Goal: Book appointment/travel/reservation

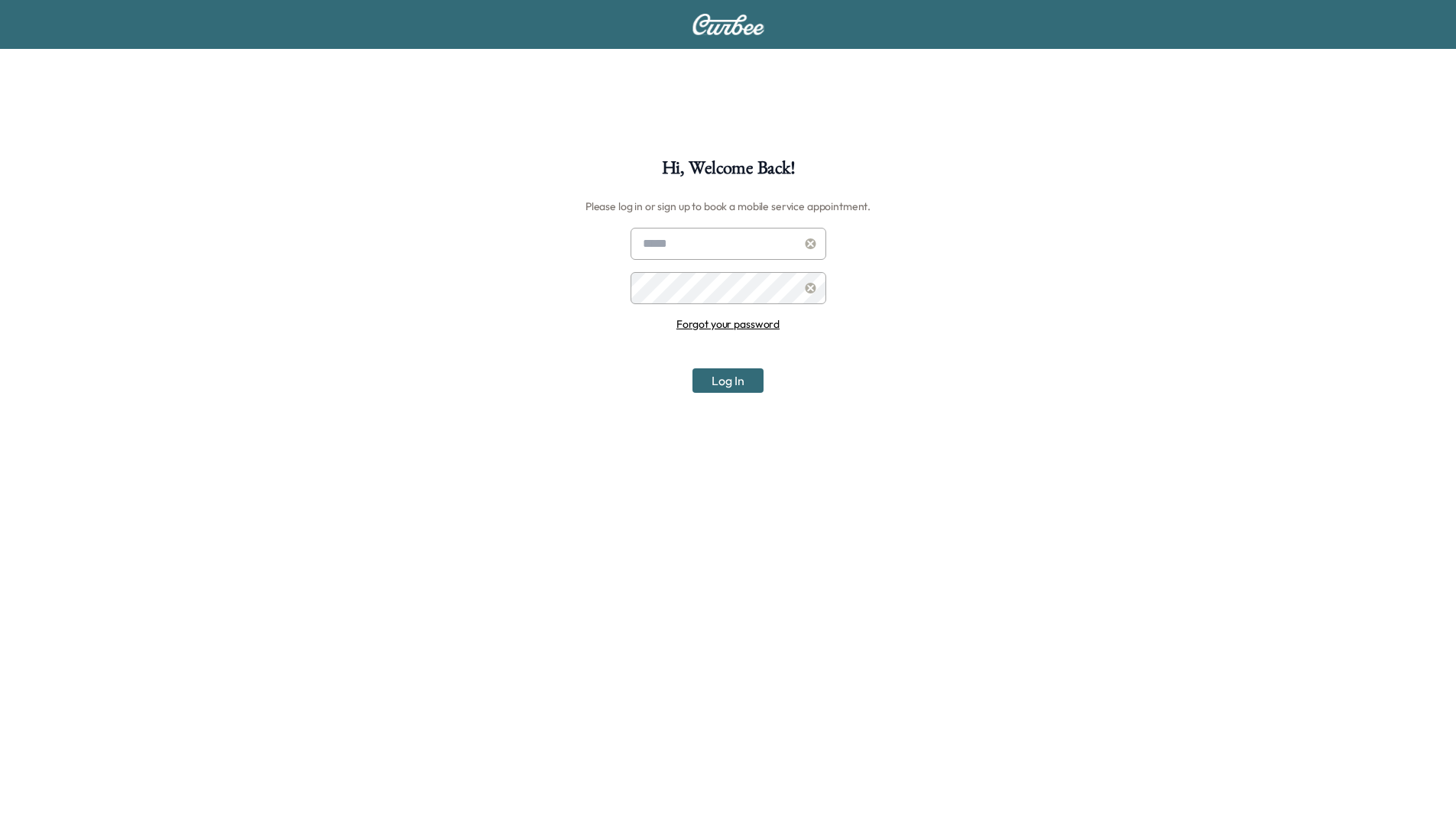
click at [721, 239] on input "text" at bounding box center [728, 243] width 195 height 32
type input "**********"
click at [693, 368] on button "Log In" at bounding box center [728, 381] width 71 height 25
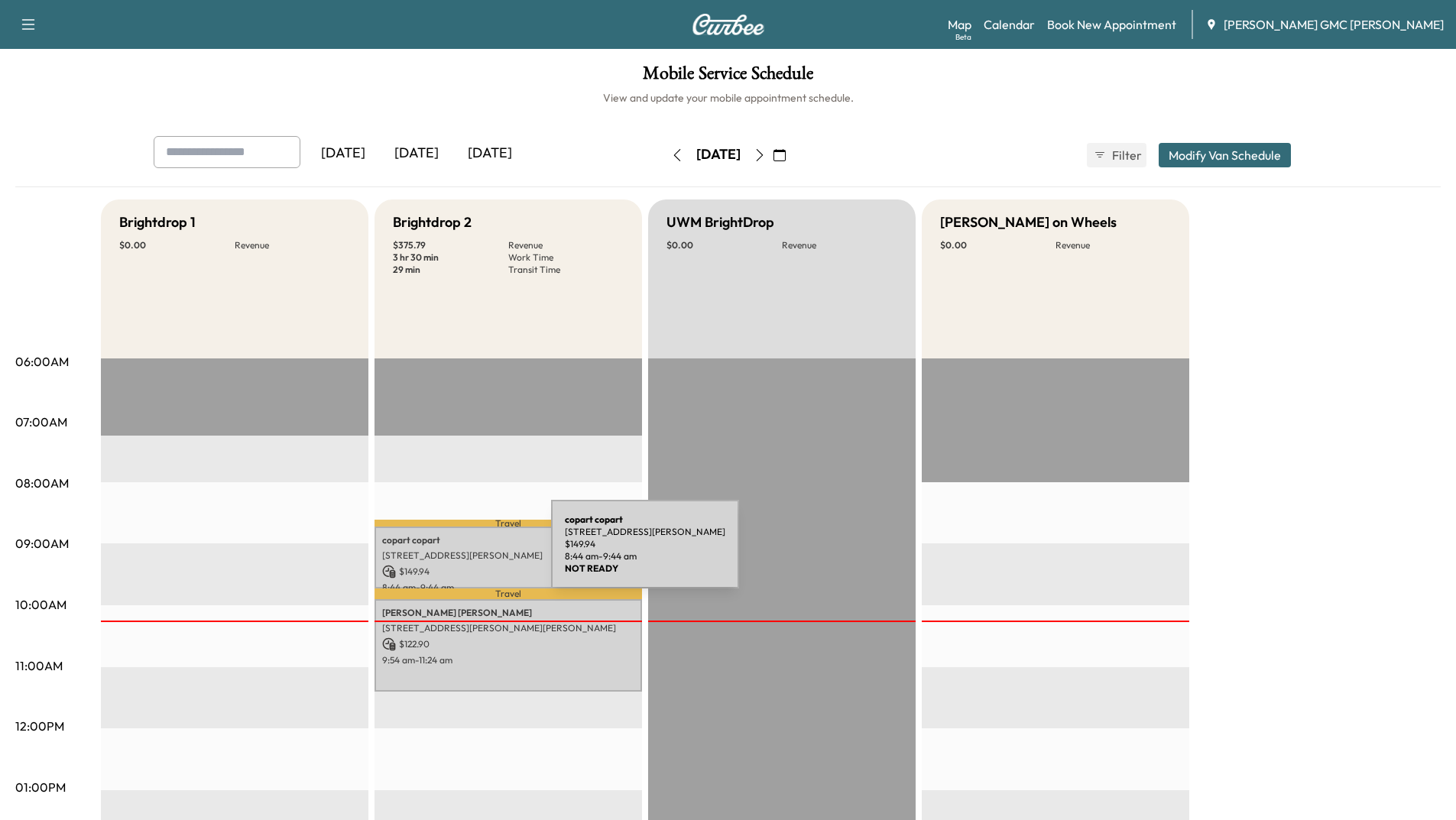
click at [436, 553] on p "[STREET_ADDRESS][PERSON_NAME]" at bounding box center [508, 556] width 252 height 12
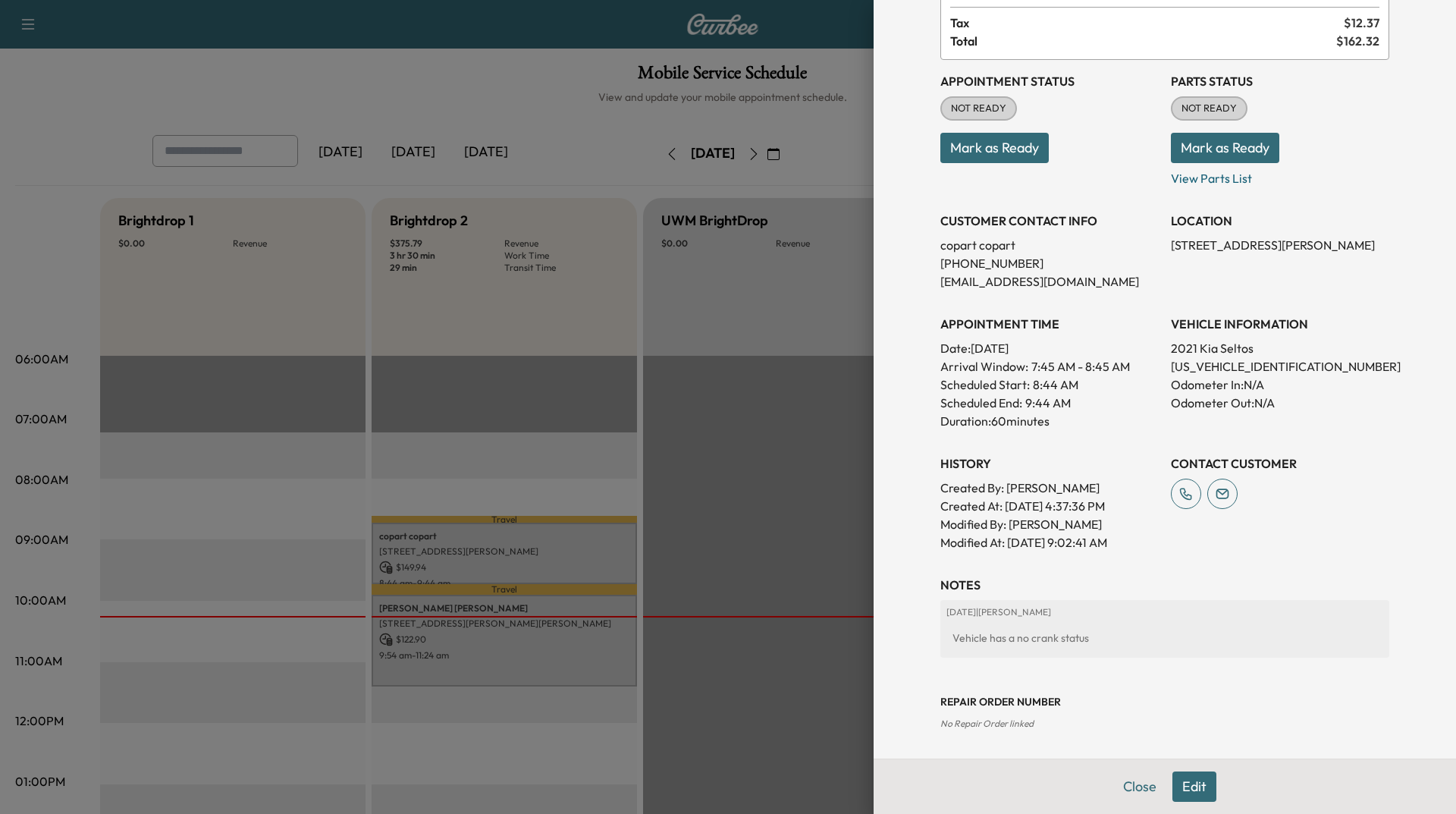
scroll to position [121, 0]
click at [1131, 782] on button "Close" at bounding box center [1139, 786] width 53 height 30
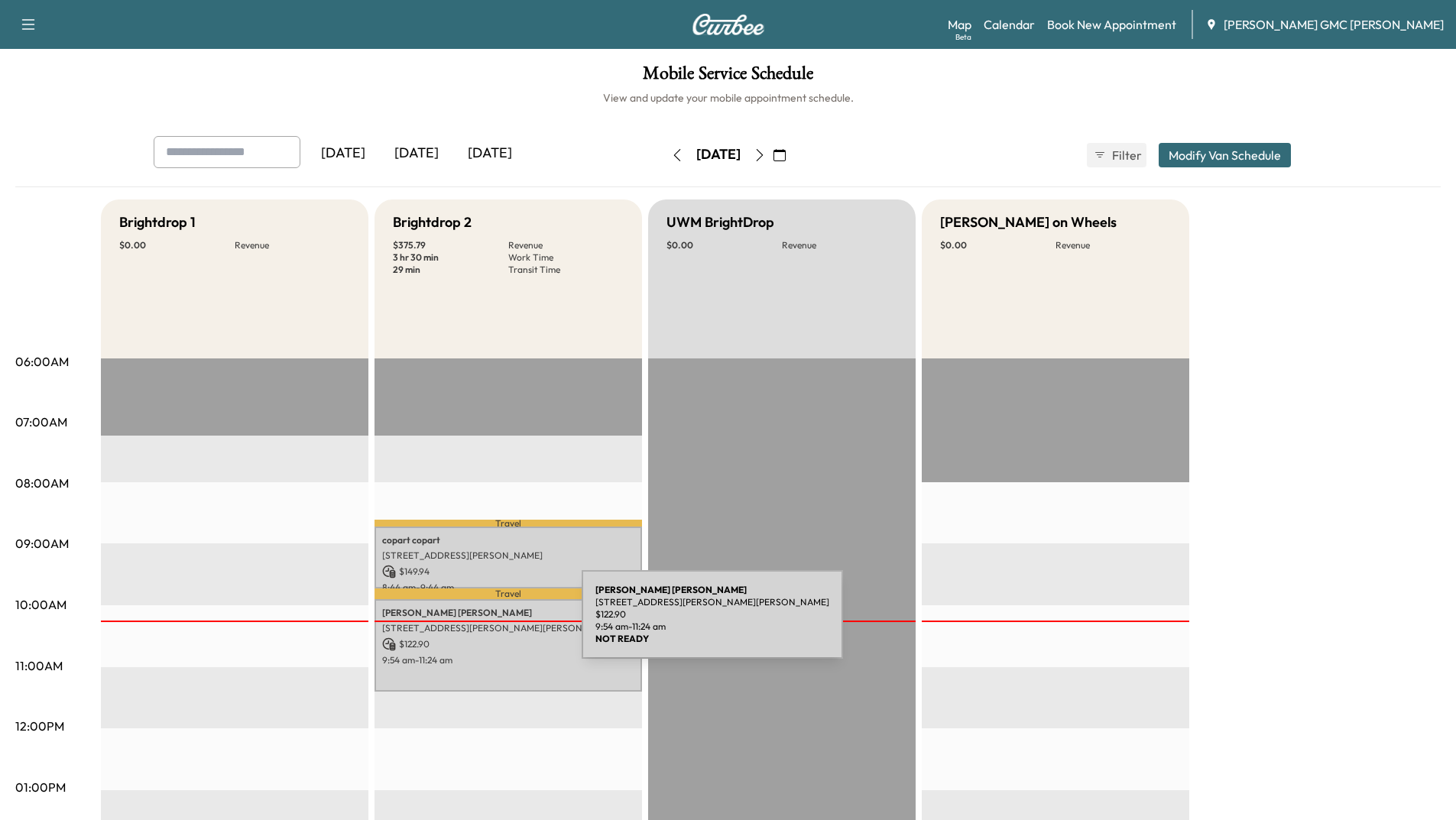
click at [467, 623] on p "[STREET_ADDRESS][PERSON_NAME][PERSON_NAME]" at bounding box center [508, 627] width 252 height 12
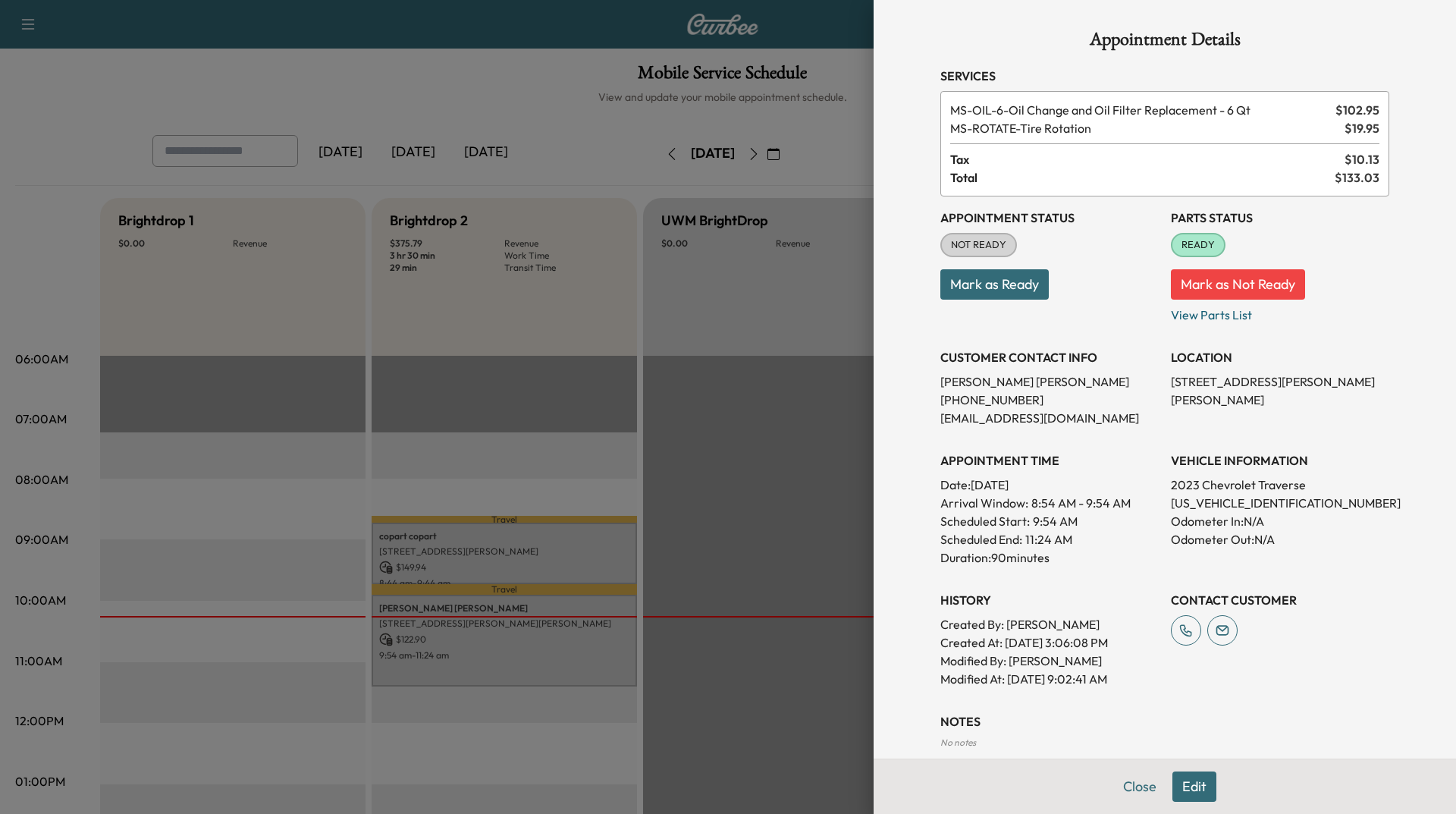
drag, startPoint x: 1138, startPoint y: 792, endPoint x: 1098, endPoint y: 767, distance: 47.2
click at [1138, 793] on button "Close" at bounding box center [1139, 786] width 53 height 30
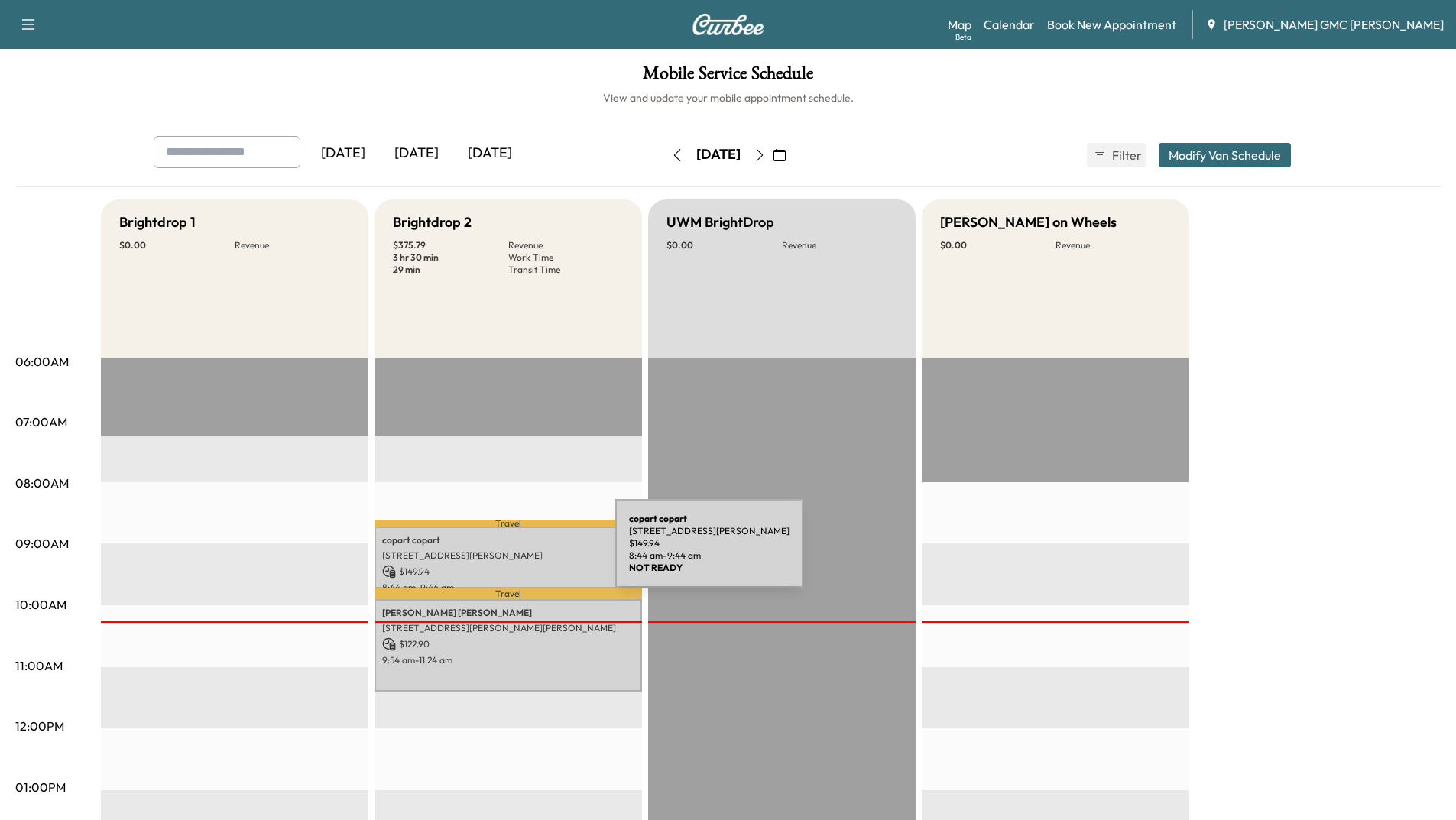
click at [501, 553] on p "[STREET_ADDRESS][PERSON_NAME]" at bounding box center [508, 556] width 252 height 12
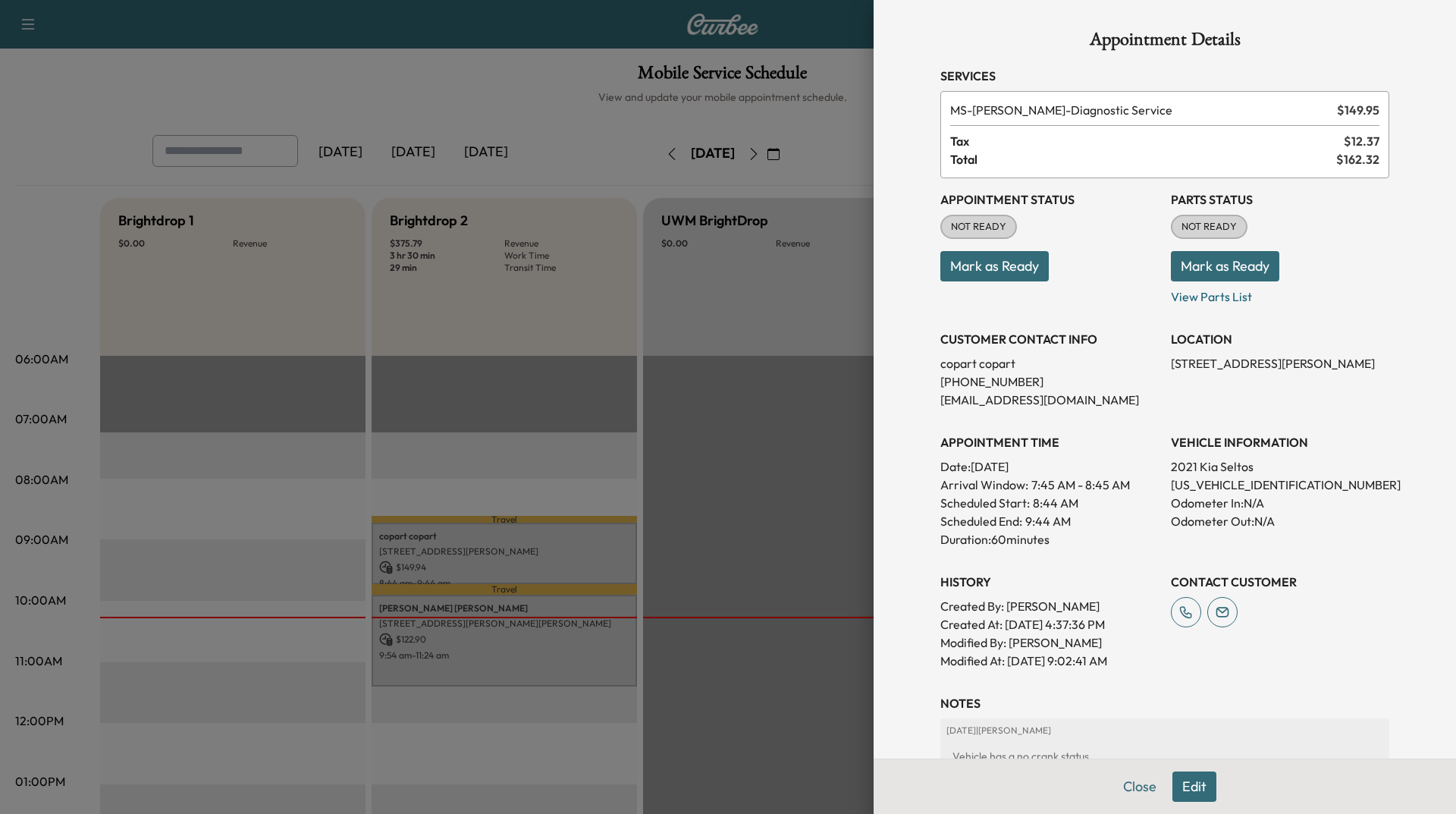
drag, startPoint x: 1122, startPoint y: 790, endPoint x: 1094, endPoint y: 760, distance: 41.0
click at [1122, 791] on button "Close" at bounding box center [1139, 786] width 53 height 30
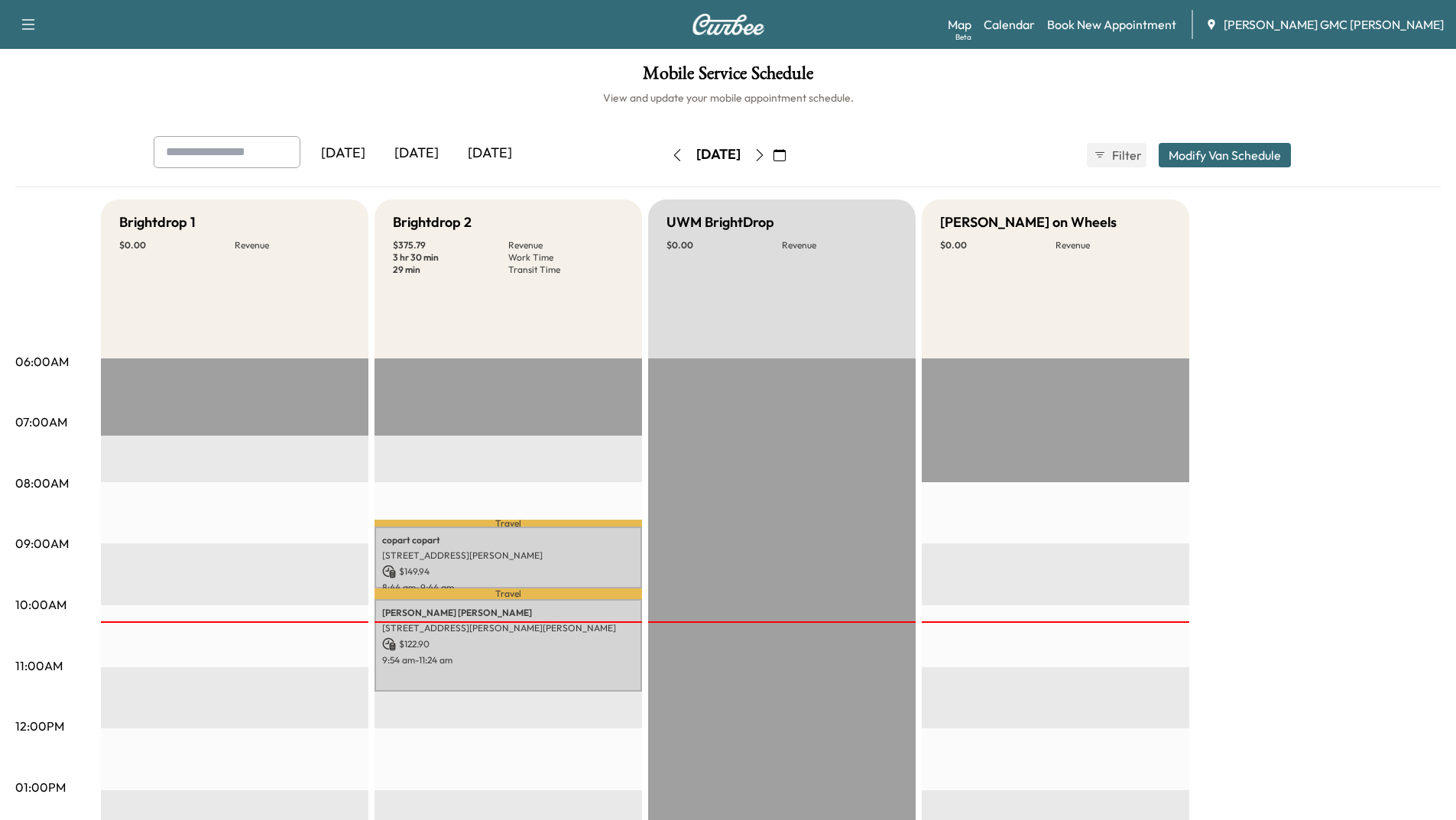
click at [490, 148] on div "[DATE]" at bounding box center [490, 153] width 74 height 35
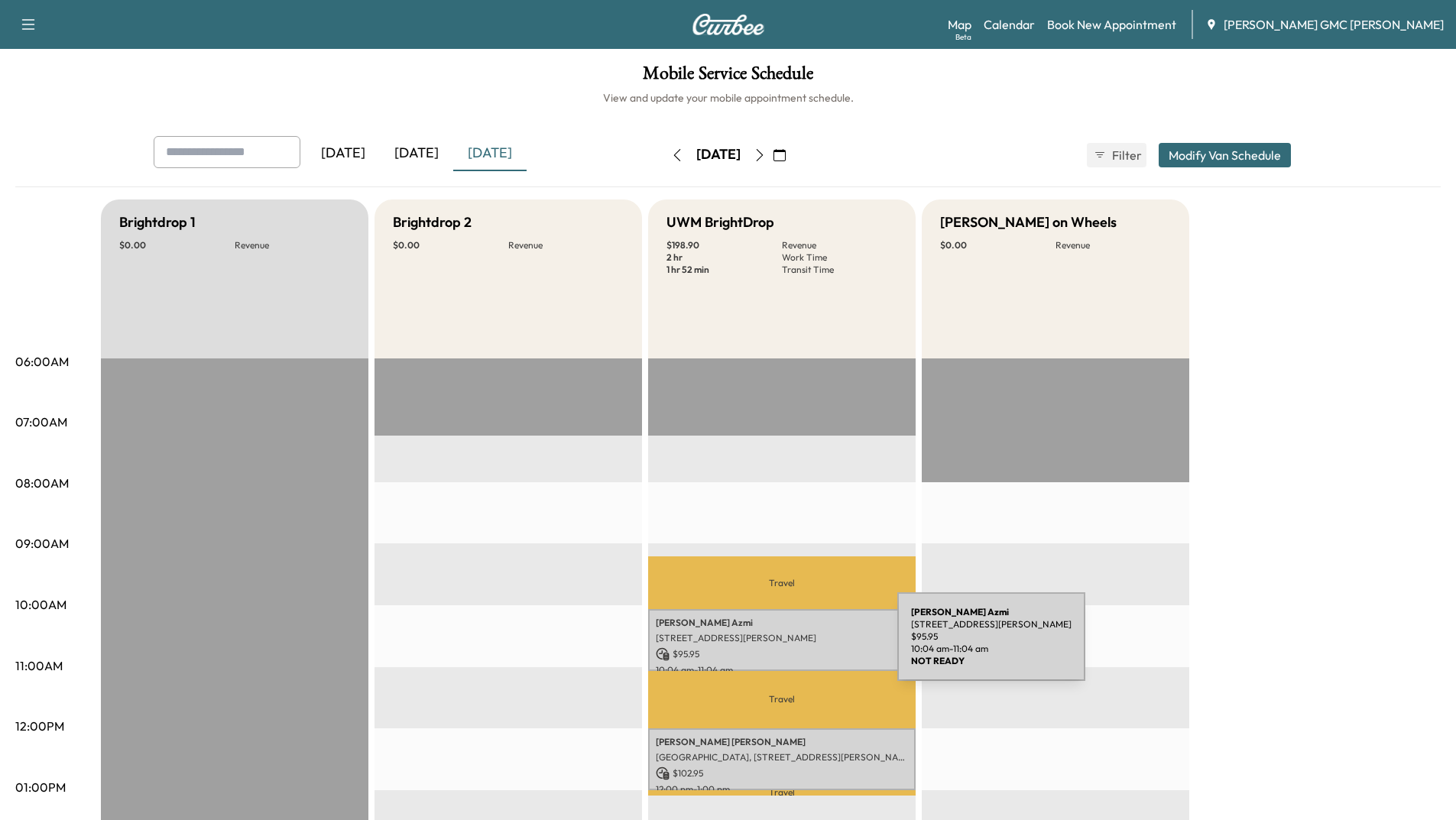
click at [783, 647] on p "$ 95.95" at bounding box center [782, 654] width 252 height 14
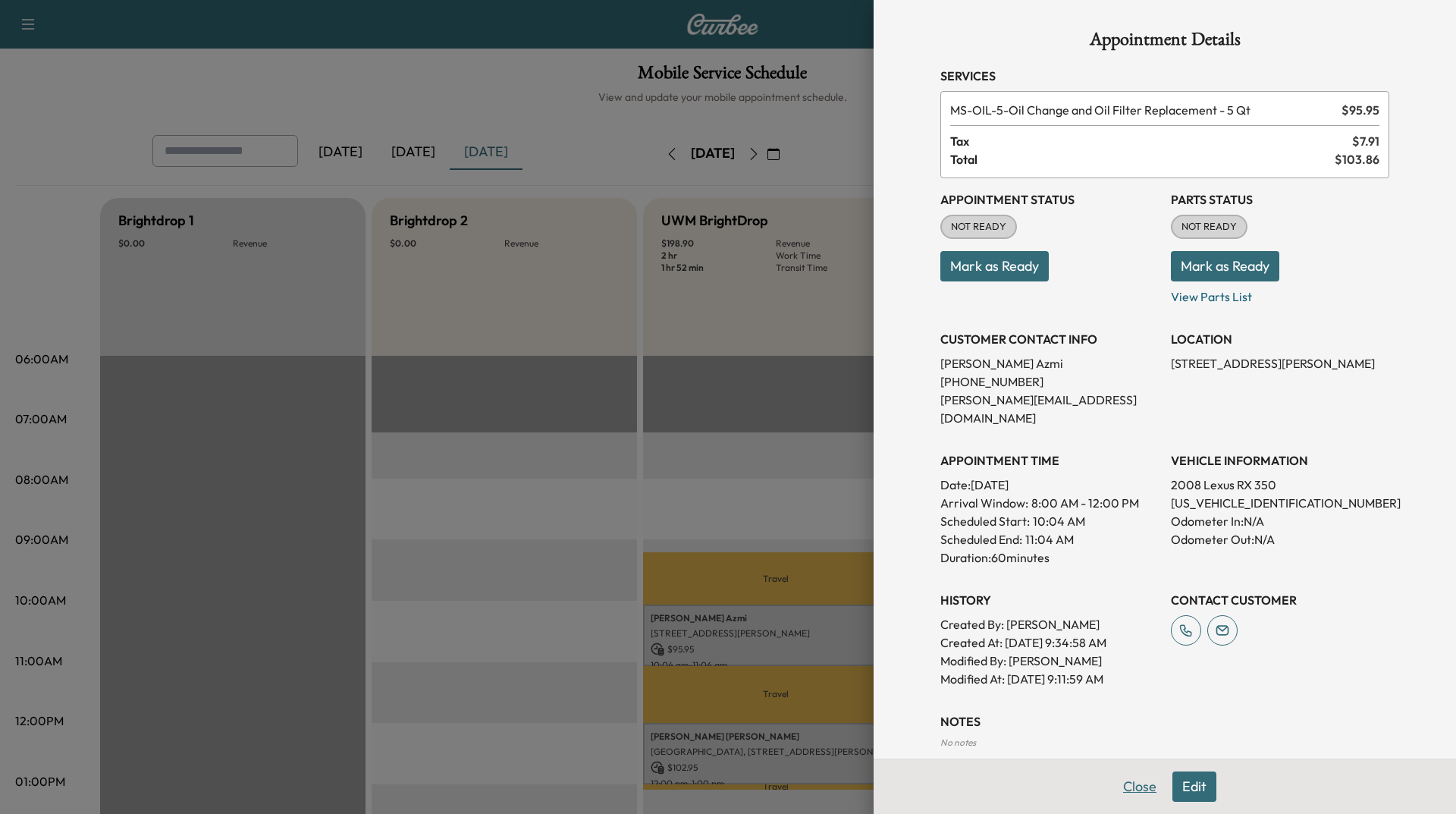
click at [1135, 786] on button "Close" at bounding box center [1139, 786] width 53 height 30
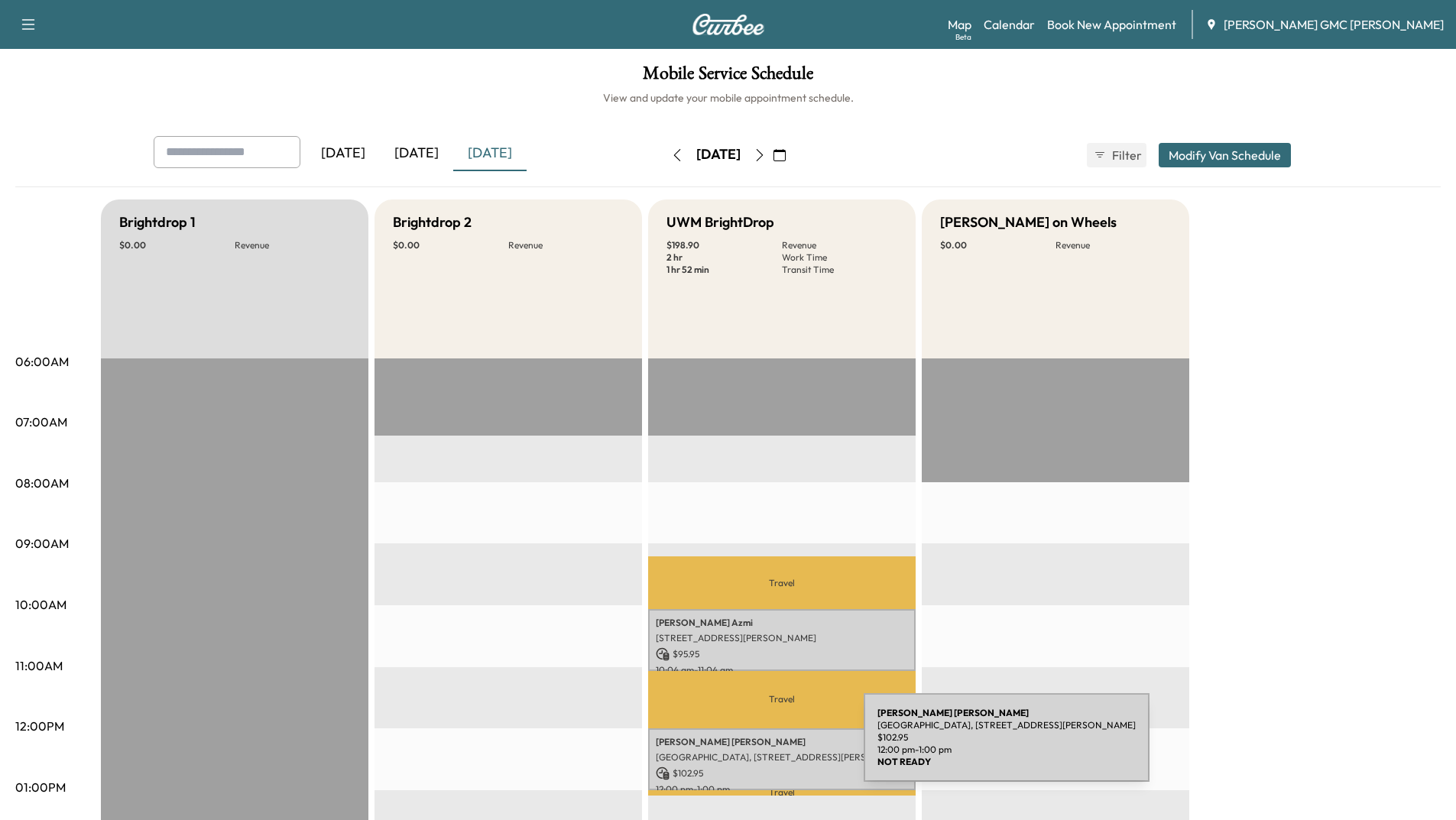
click at [749, 746] on div "[PERSON_NAME] [GEOGRAPHIC_DATA], [STREET_ADDRESS][PERSON_NAME] $ 102.95 12:00 p…" at bounding box center [781, 759] width 267 height 62
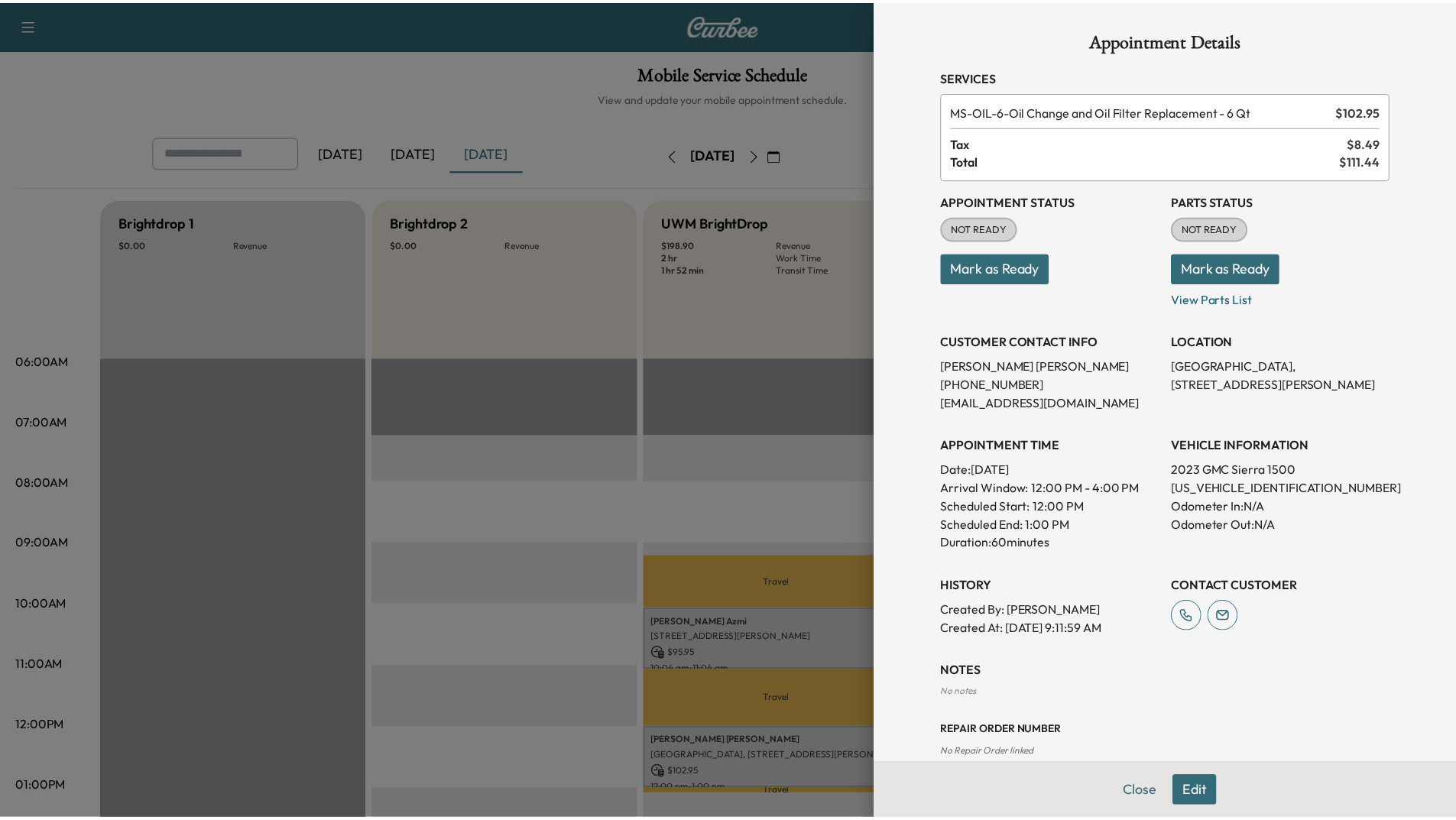
scroll to position [27, 0]
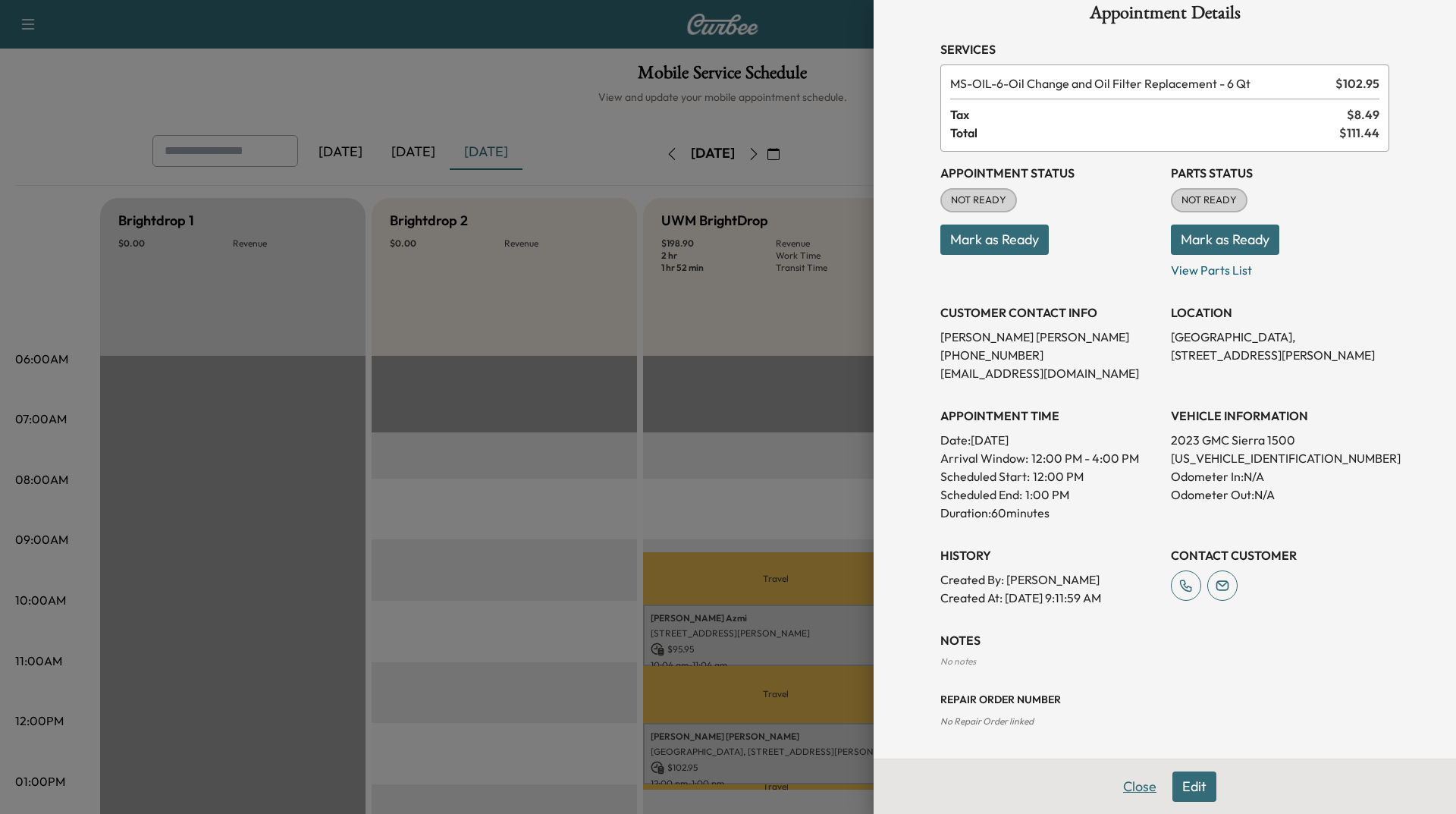
click at [1124, 779] on button "Close" at bounding box center [1139, 786] width 53 height 30
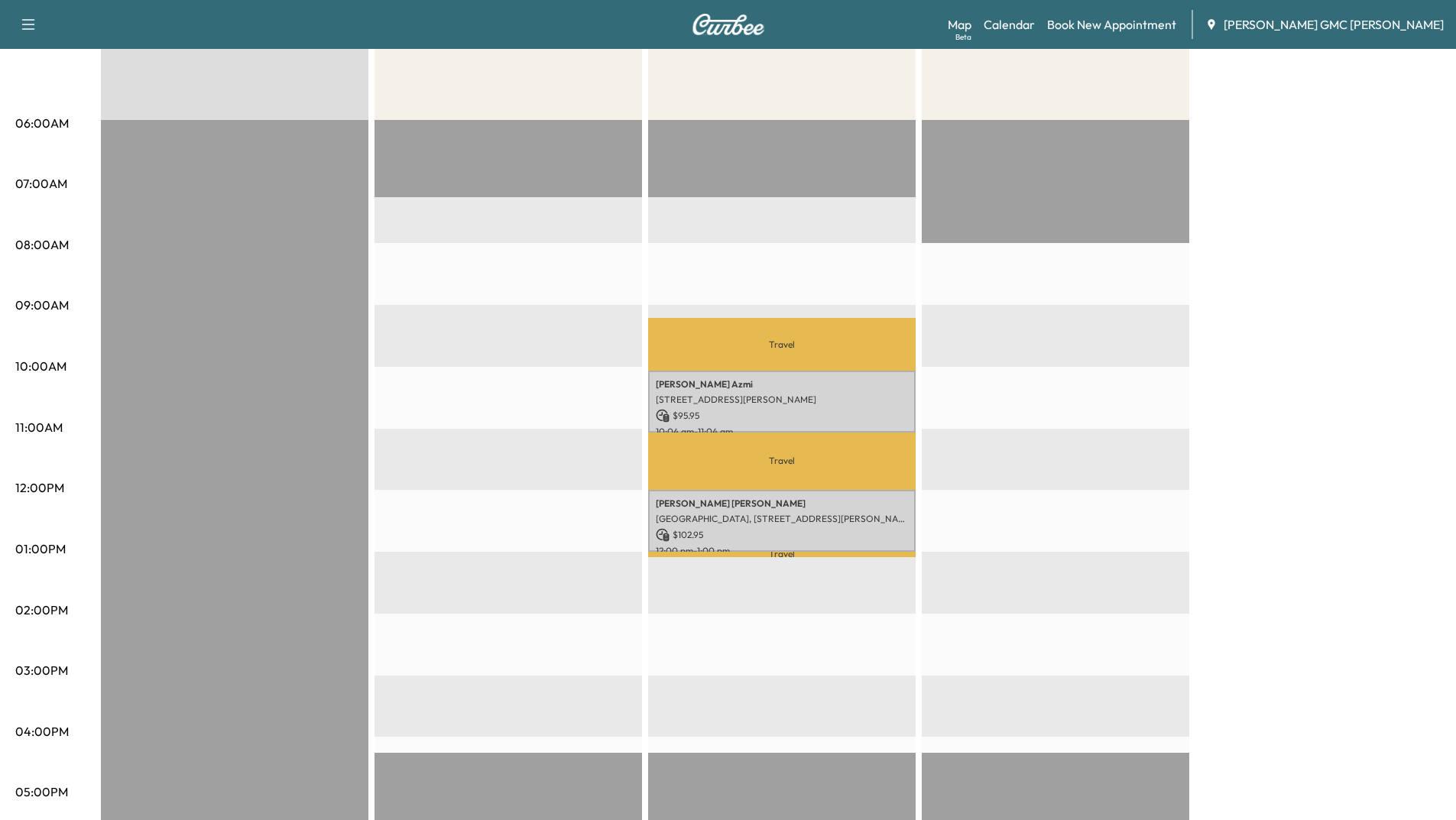
scroll to position [0, 0]
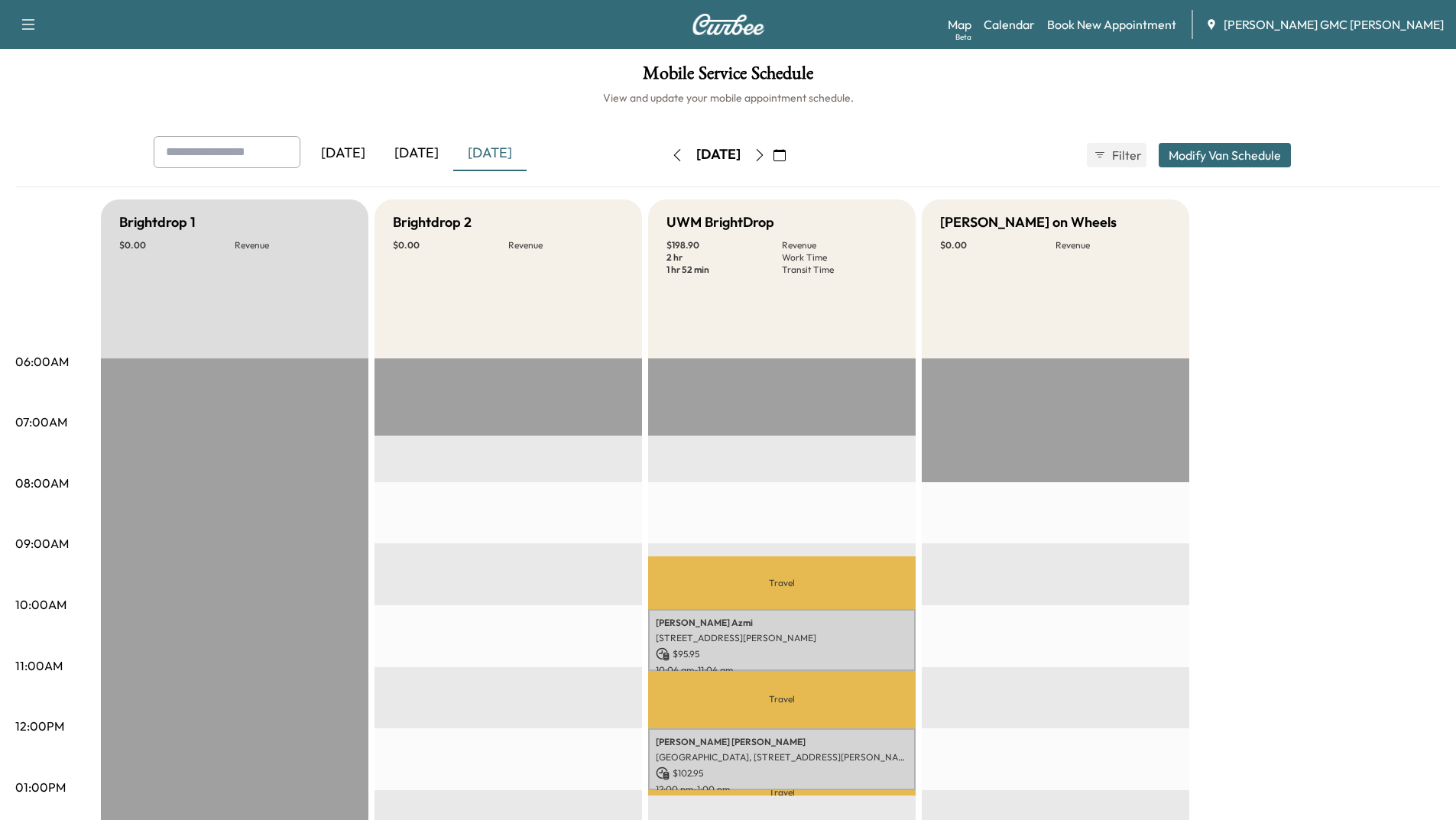
click at [763, 159] on icon "button" at bounding box center [759, 155] width 7 height 12
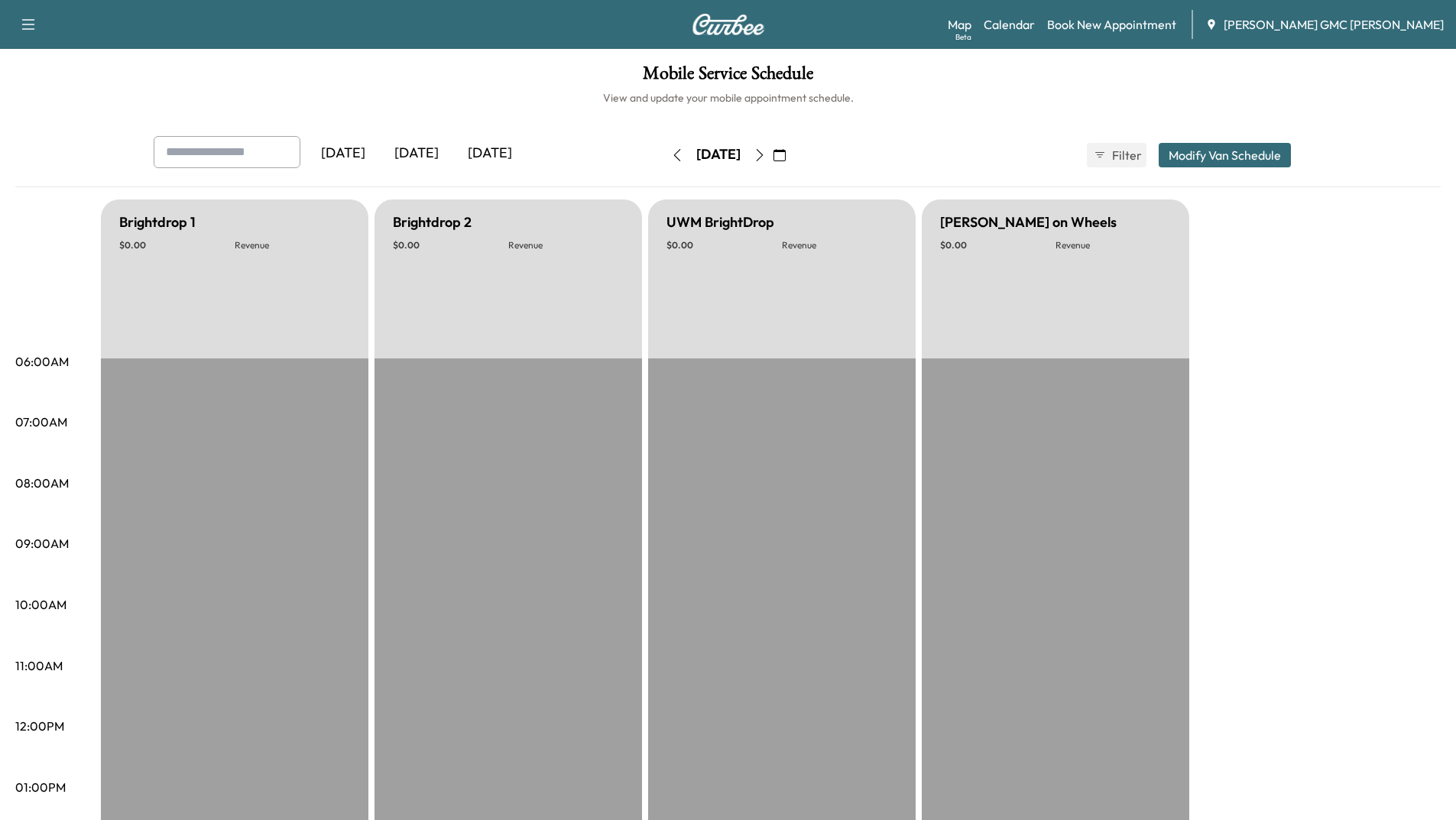
click at [772, 159] on button "button" at bounding box center [760, 155] width 26 height 25
click at [766, 159] on icon "button" at bounding box center [760, 155] width 12 height 12
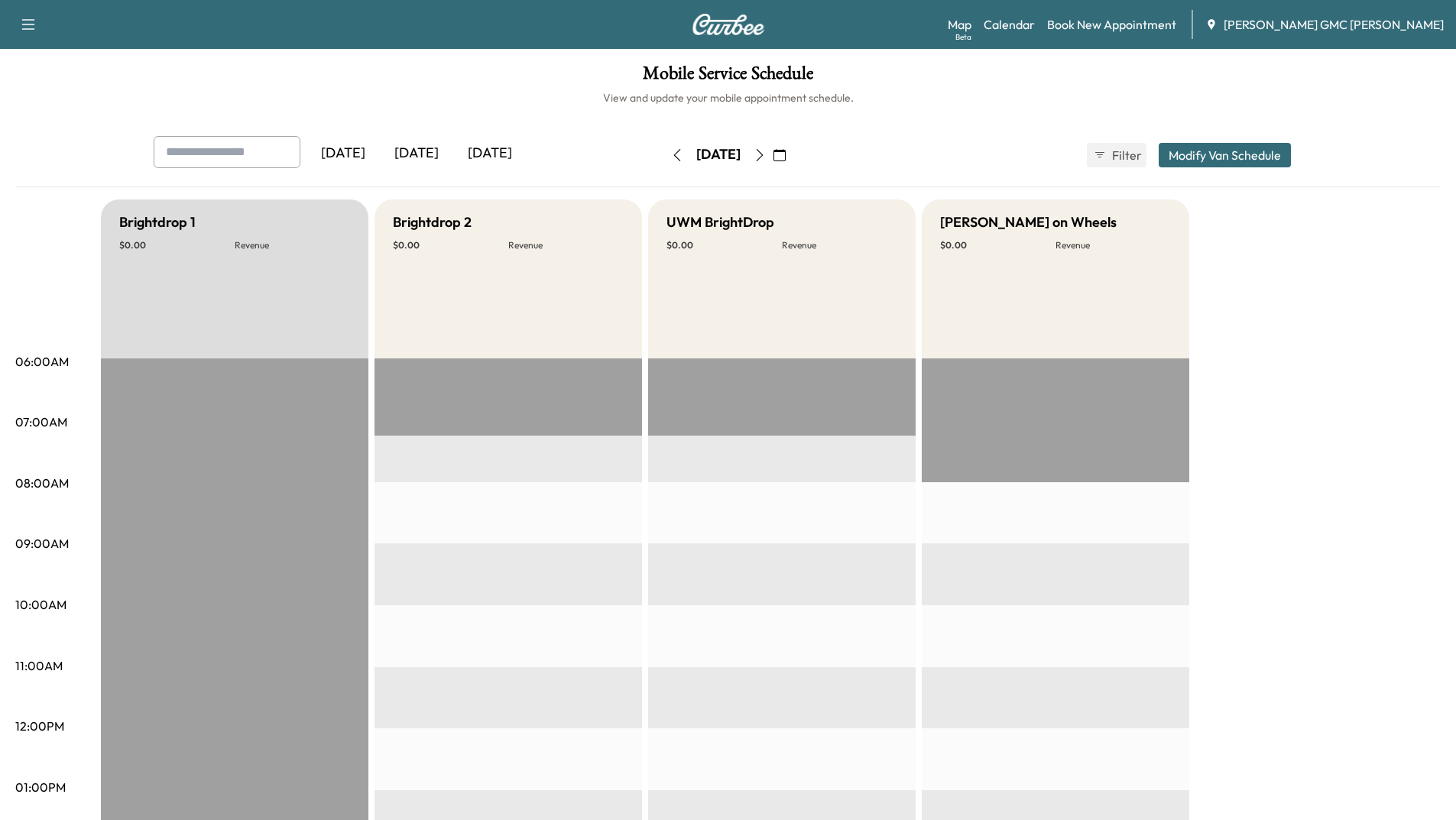
click at [772, 159] on button "button" at bounding box center [760, 155] width 26 height 25
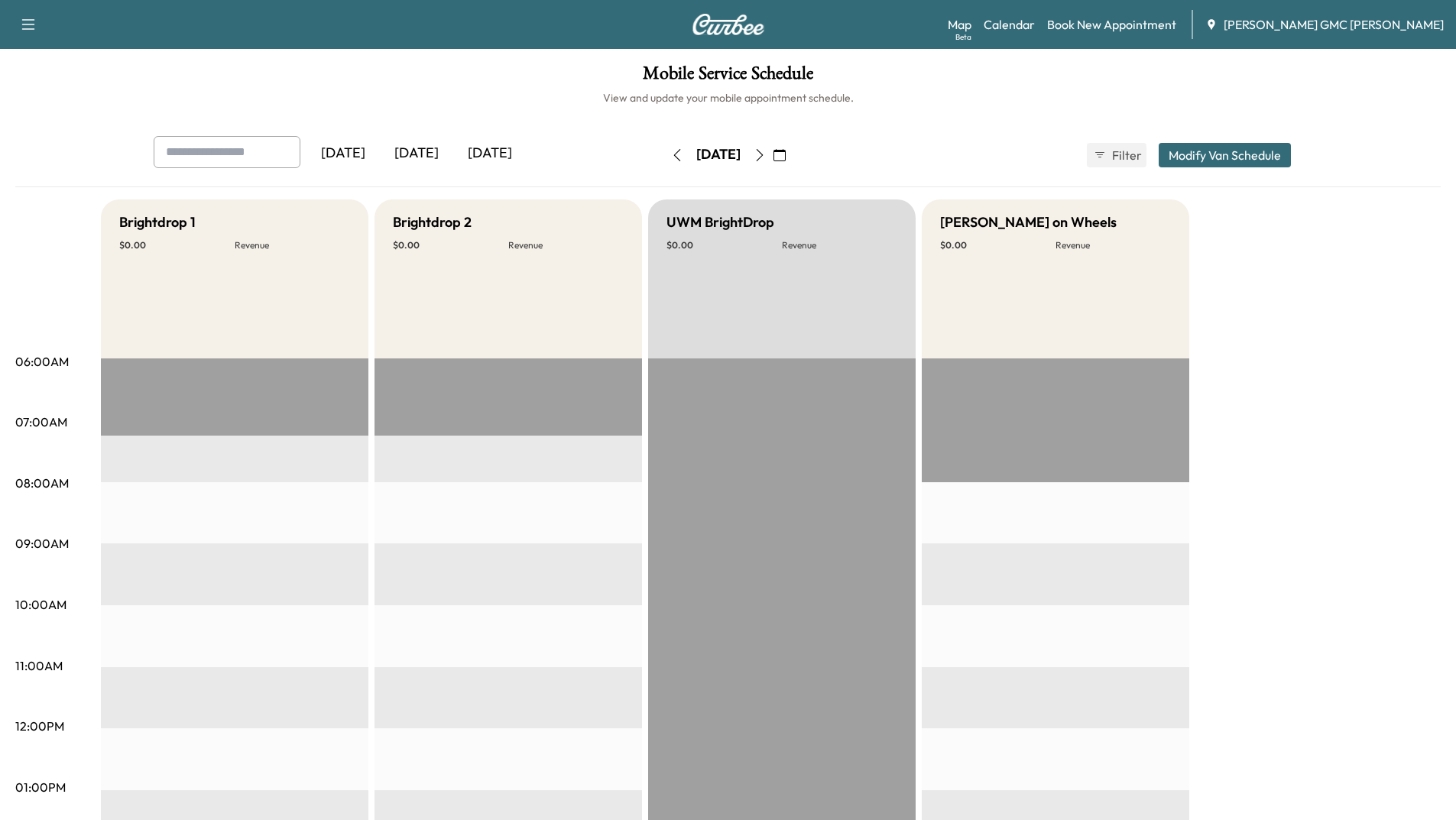
click at [772, 159] on button "button" at bounding box center [760, 155] width 26 height 25
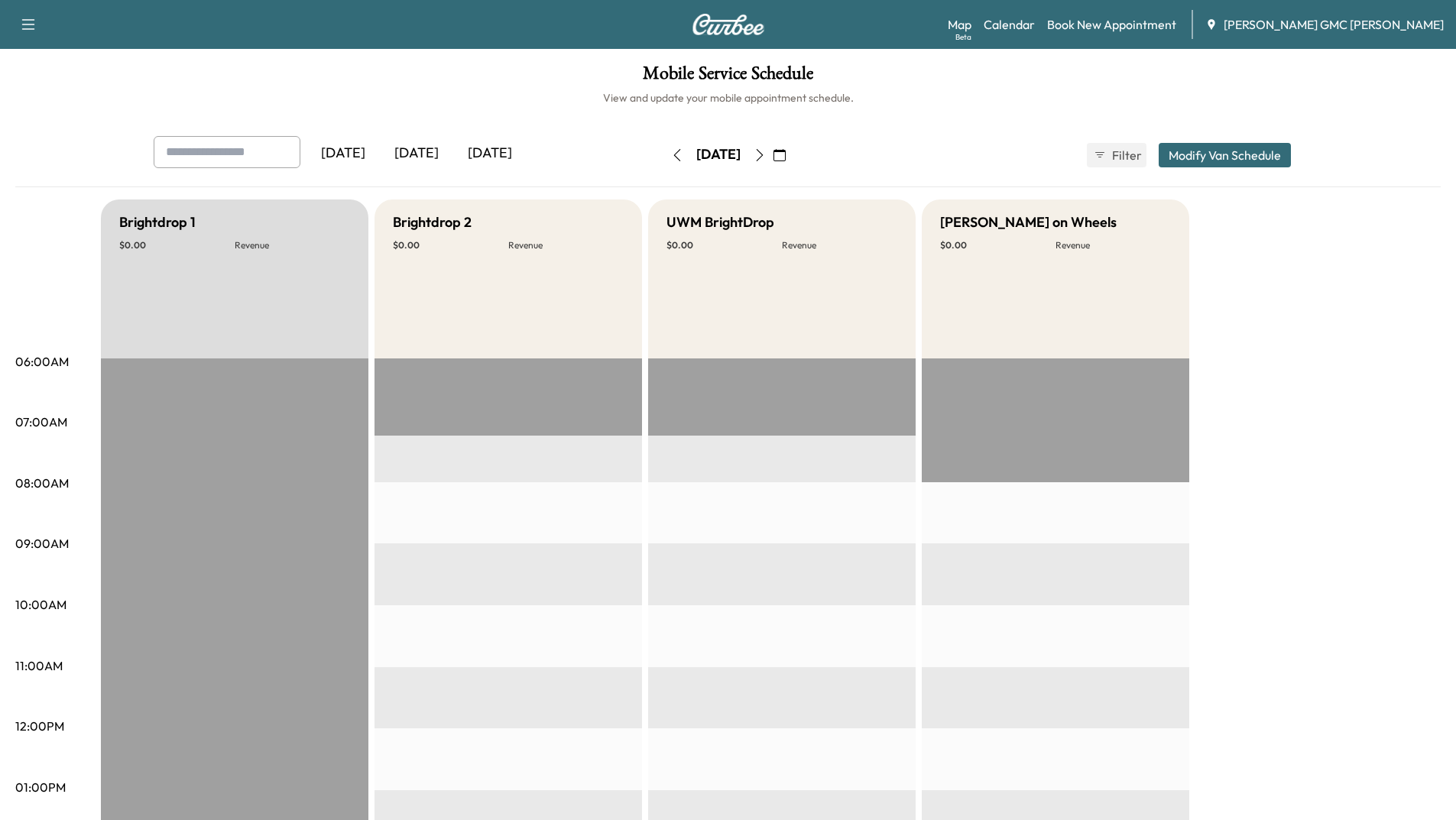
click at [772, 159] on div "[DATE]" at bounding box center [719, 155] width 109 height 25
click at [763, 150] on icon "button" at bounding box center [759, 155] width 7 height 12
